Goal: Transaction & Acquisition: Book appointment/travel/reservation

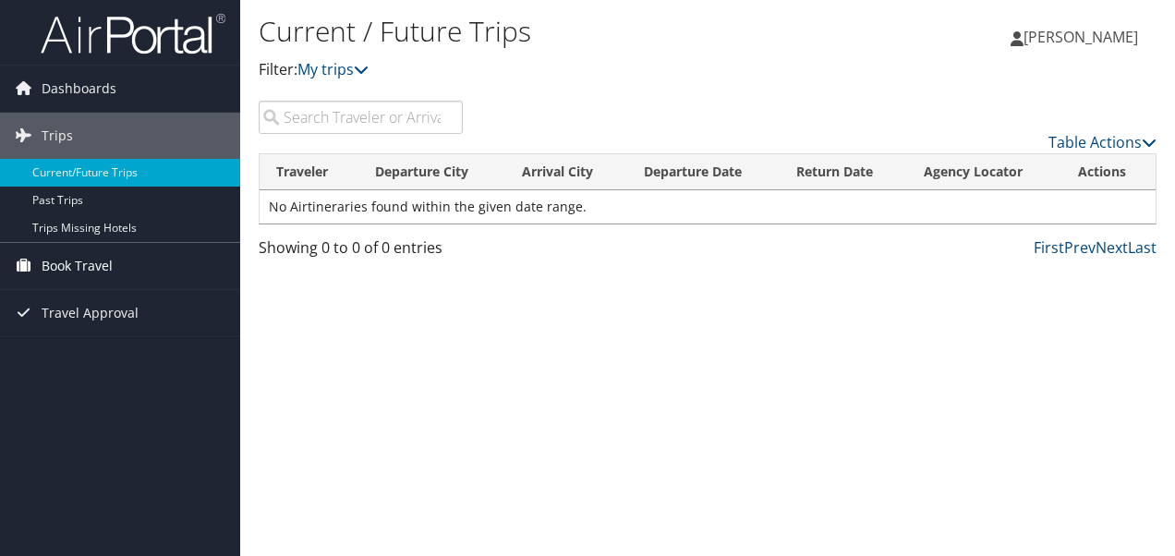
click at [57, 262] on span "Book Travel" at bounding box center [77, 266] width 71 height 46
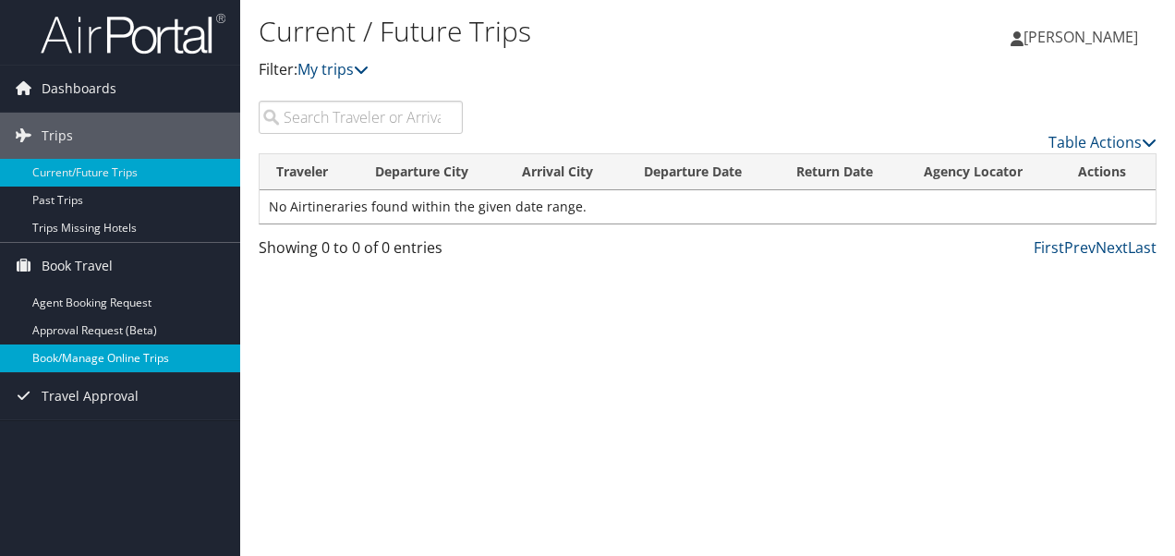
click at [89, 353] on link "Book/Manage Online Trips" at bounding box center [120, 359] width 240 height 28
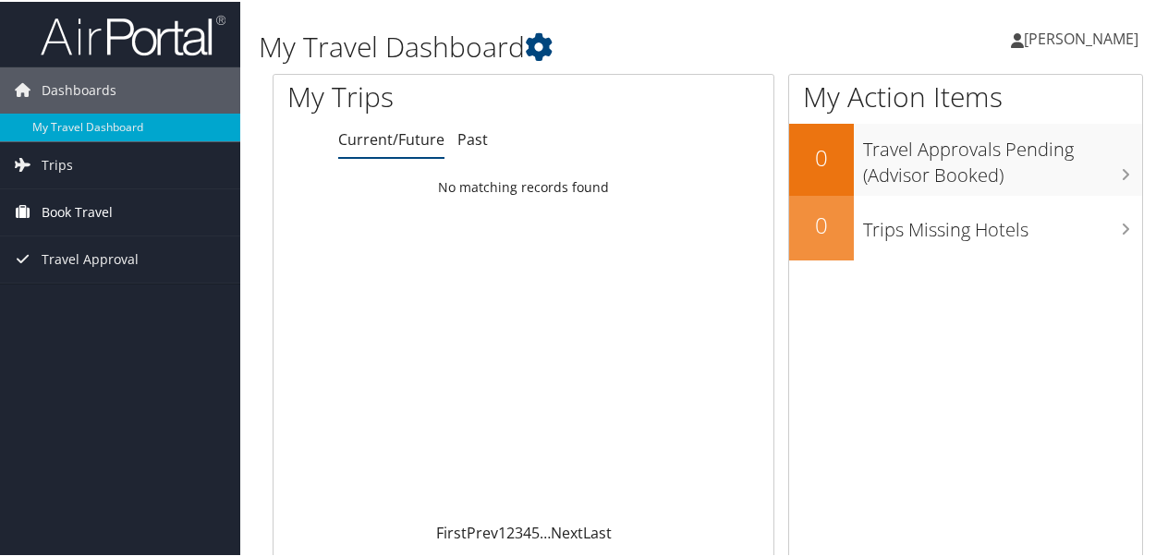
click at [64, 222] on span "Book Travel" at bounding box center [77, 211] width 71 height 46
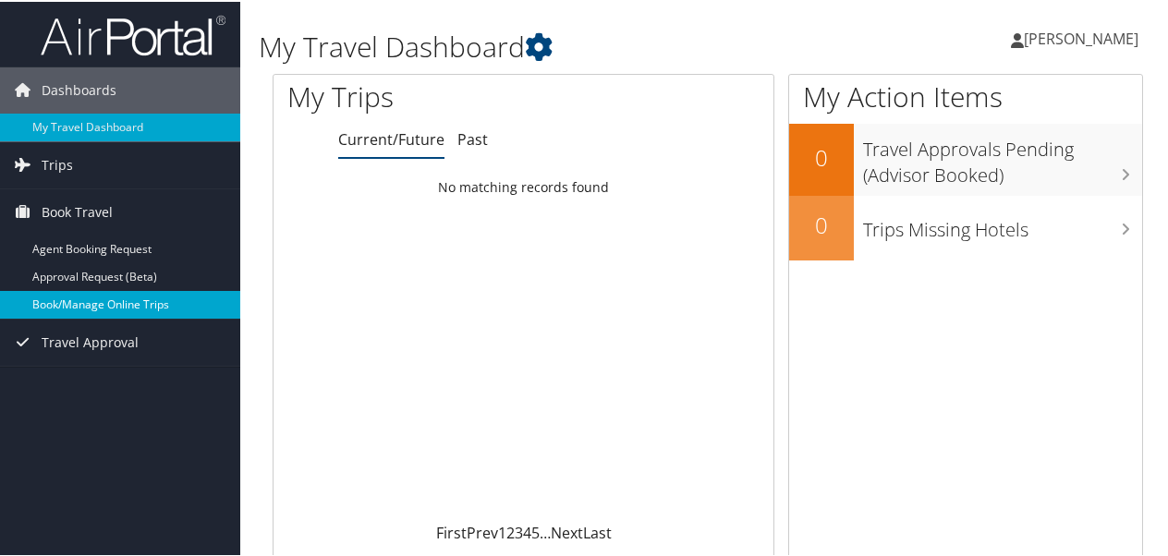
click at [59, 294] on link "Book/Manage Online Trips" at bounding box center [120, 303] width 240 height 28
